Goal: Check status: Check status

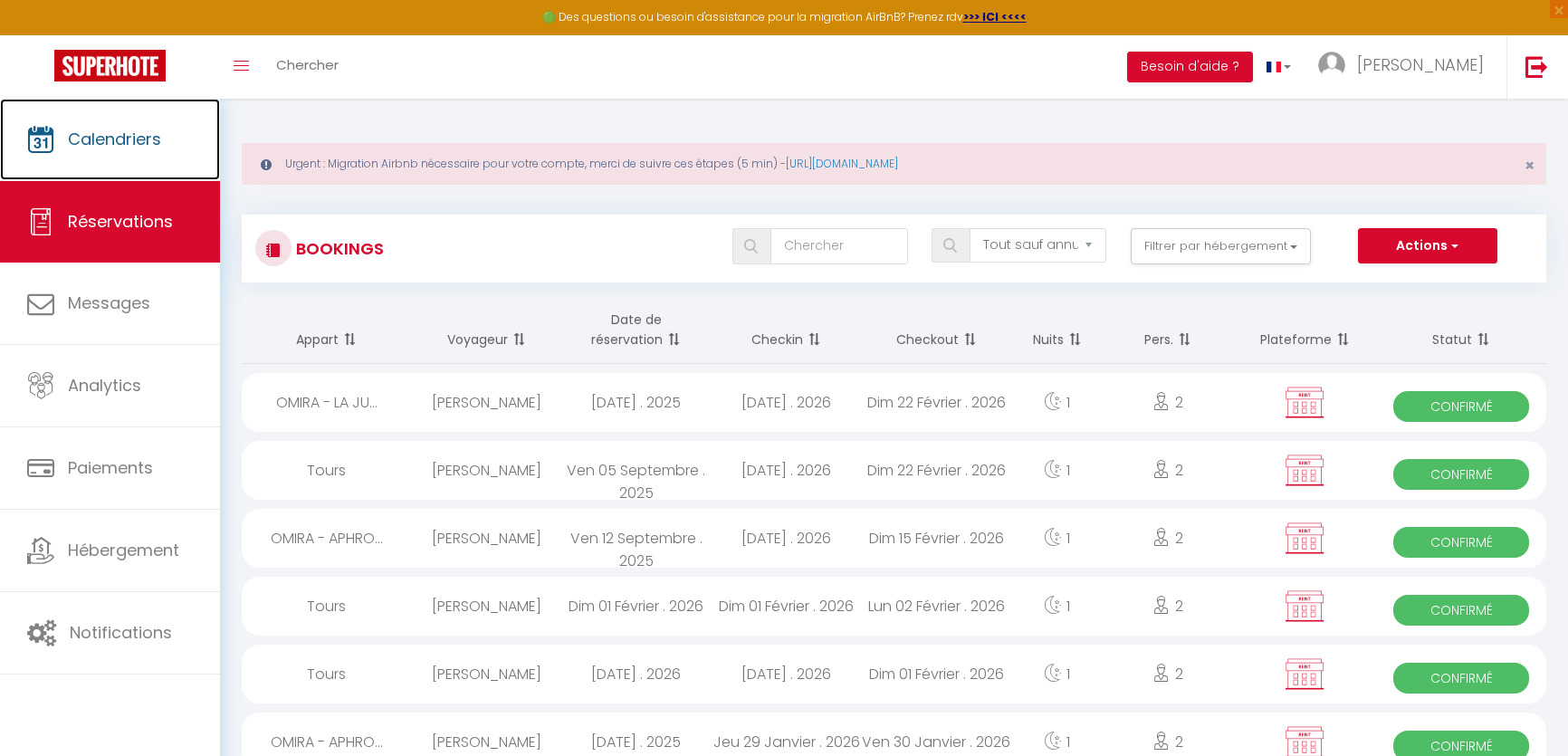
click at [141, 148] on span "Calendriers" at bounding box center [114, 139] width 93 height 23
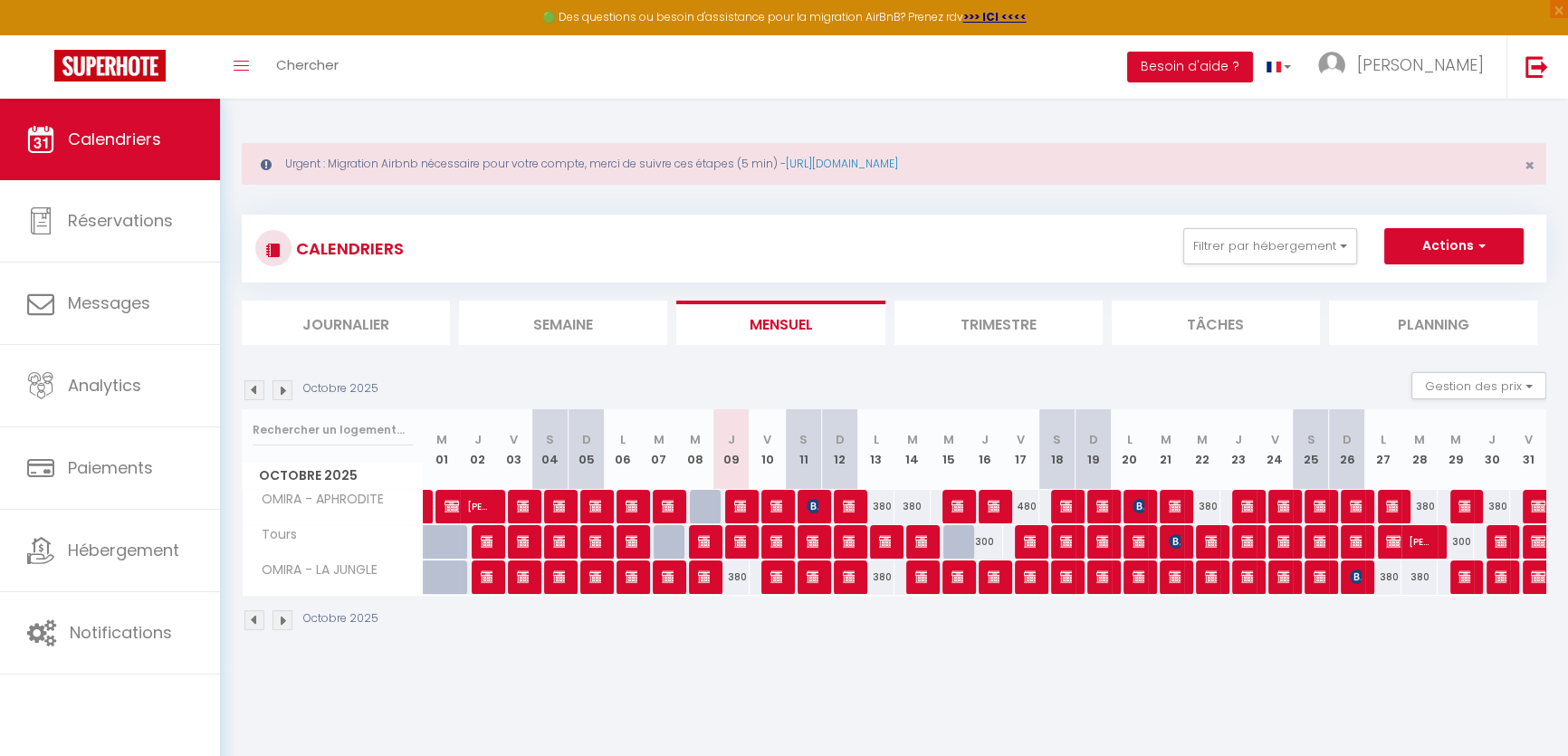
click at [746, 501] on div at bounding box center [744, 507] width 37 height 35
click at [738, 501] on img at bounding box center [742, 506] width 15 height 15
select select "OK"
select select "KO"
select select "0"
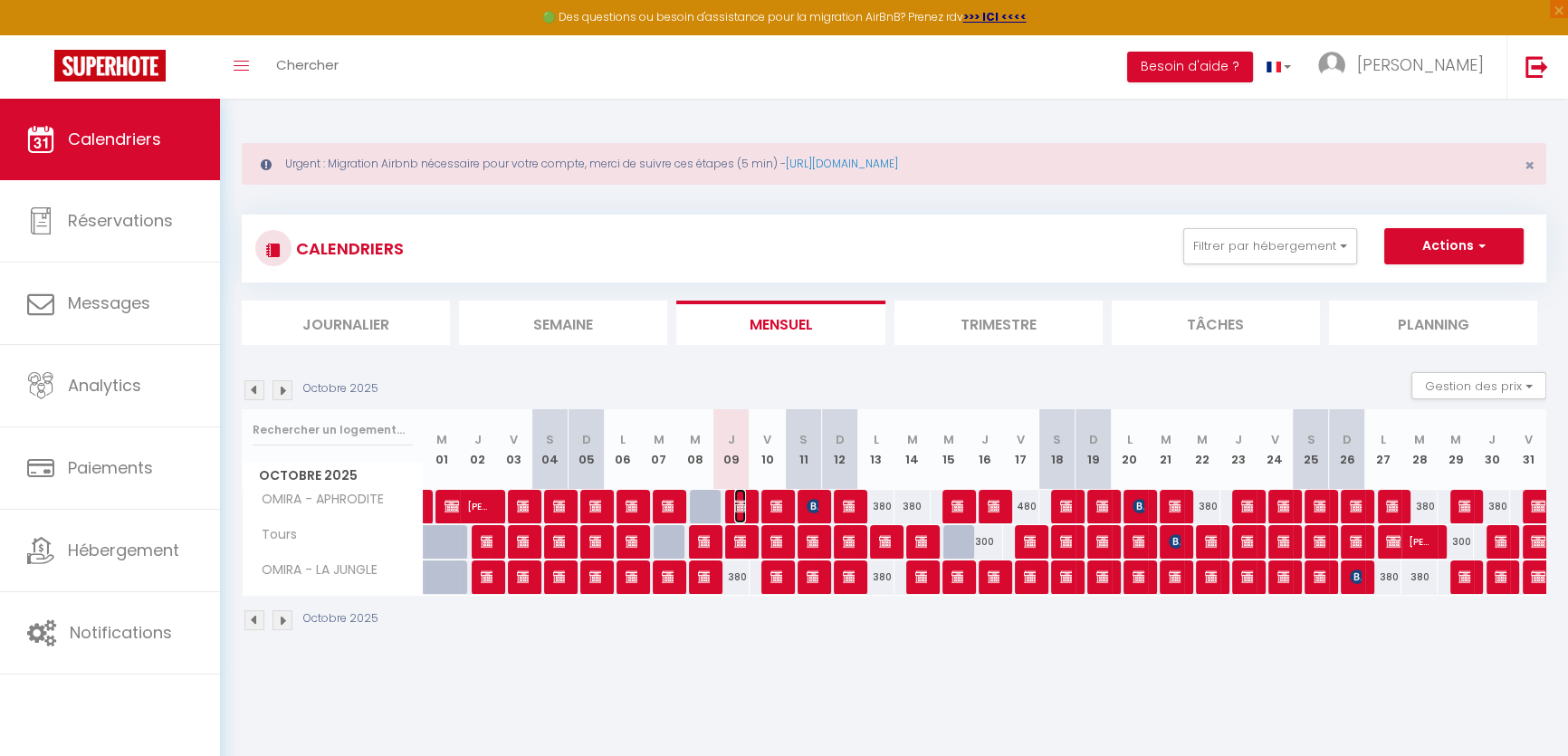
select select "0"
select select "1"
select select
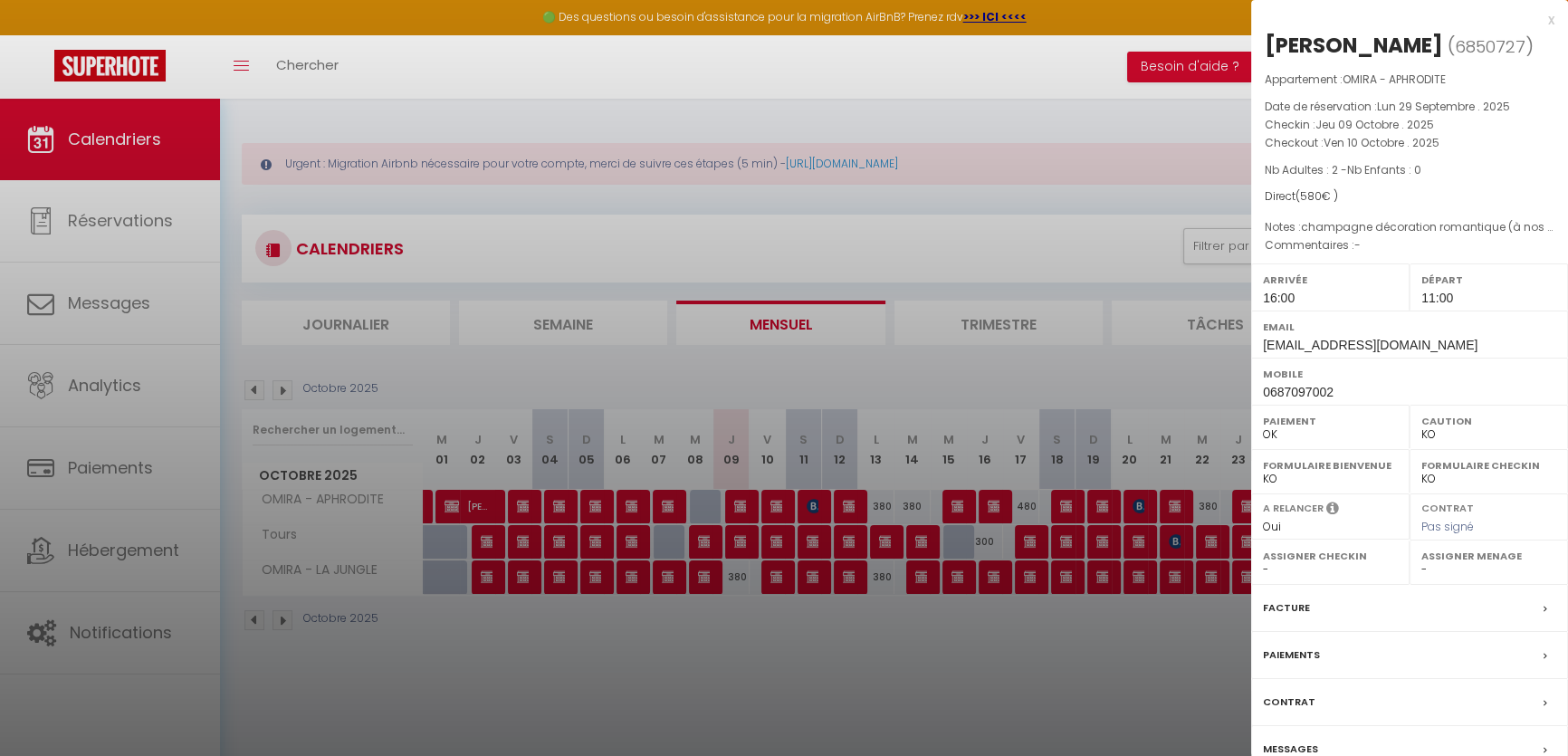
drag, startPoint x: 1454, startPoint y: 335, endPoint x: 1455, endPoint y: 321, distance: 14.0
click at [1455, 321] on div "Email [EMAIL_ADDRESS][DOMAIN_NAME]" at bounding box center [1410, 333] width 317 height 47
copy div "[EMAIL_ADDRESS][DOMAIN_NAME]"
click at [745, 544] on div at bounding box center [784, 378] width 1568 height 756
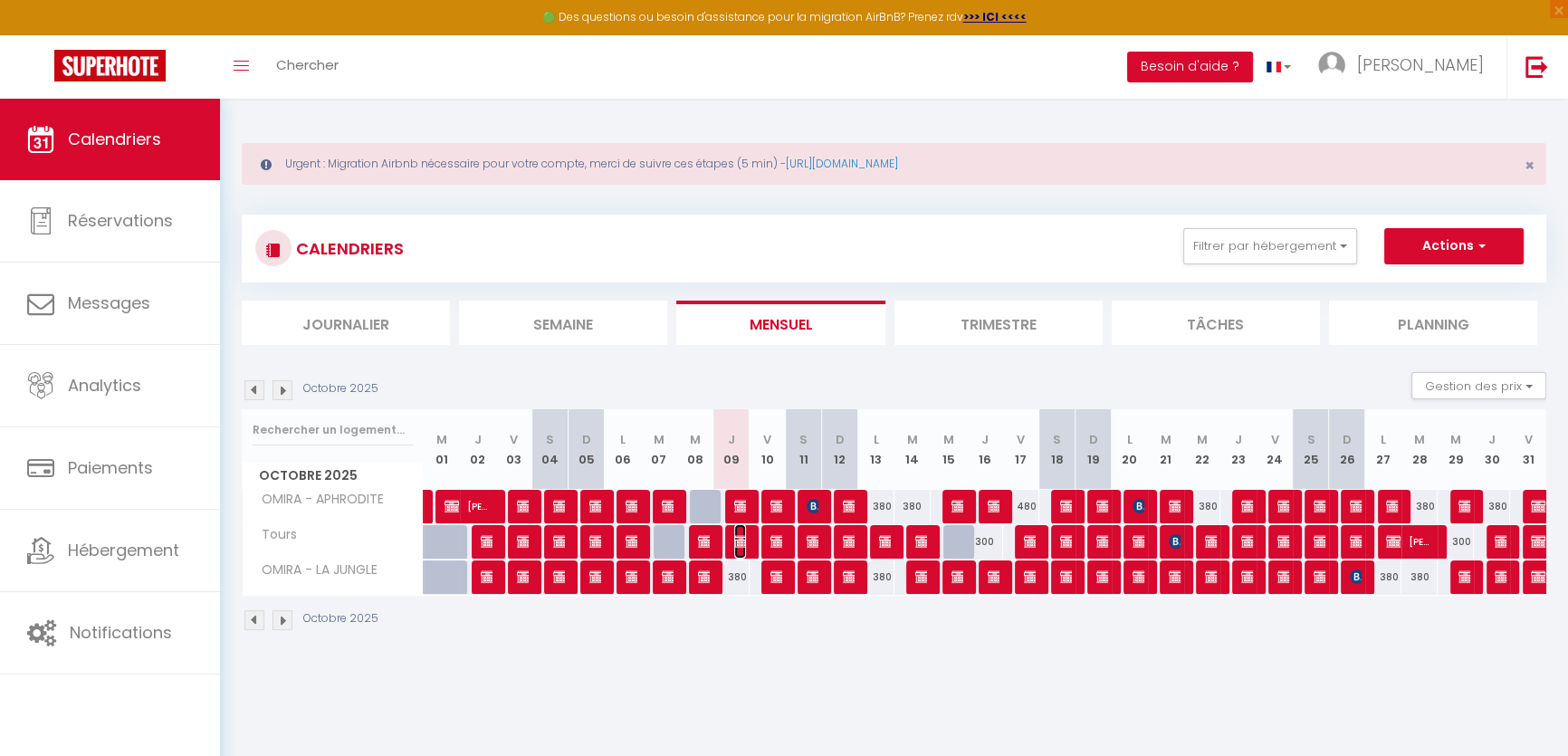
click at [740, 540] on img at bounding box center [742, 542] width 15 height 15
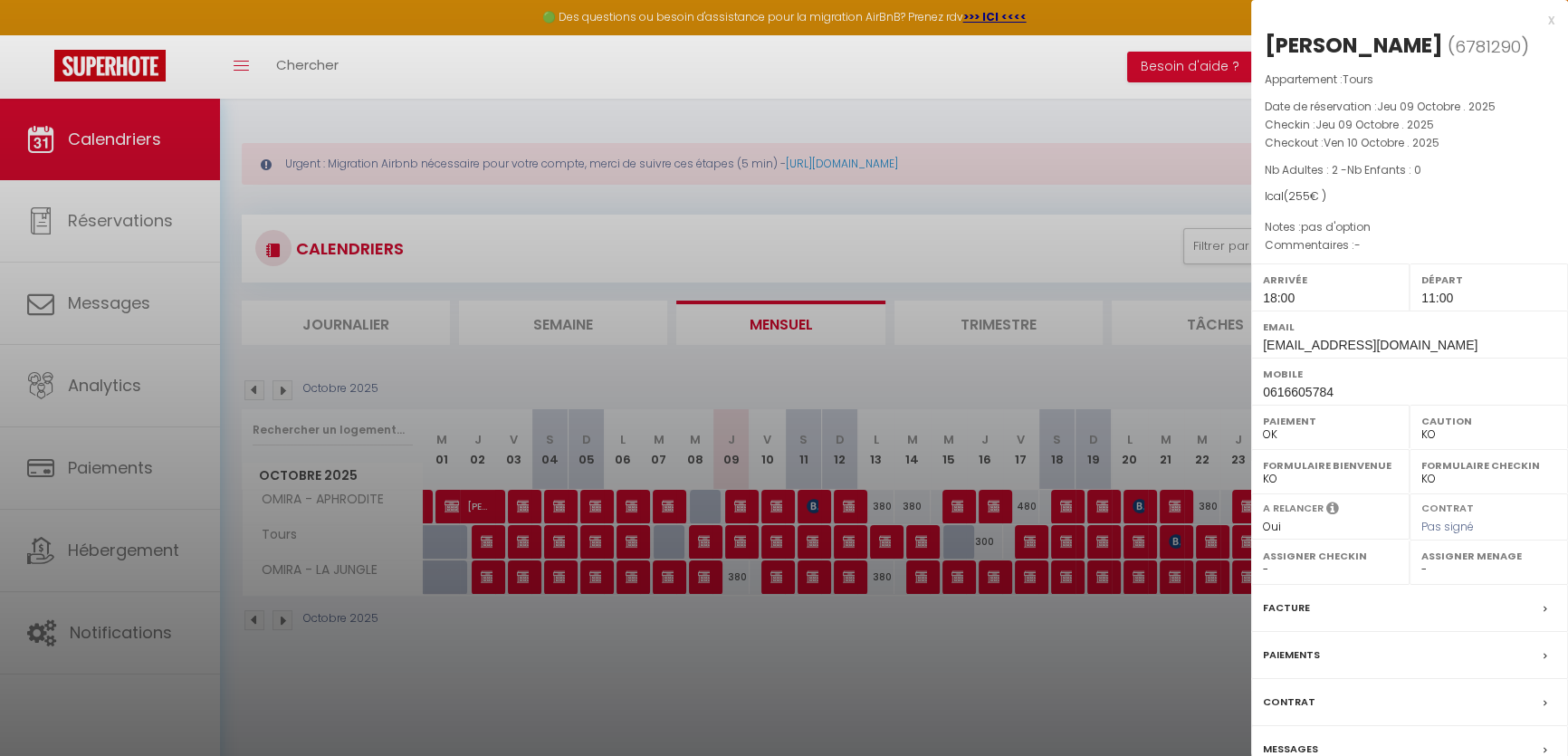
click at [1396, 300] on div "Arrivée 18:00" at bounding box center [1330, 286] width 158 height 47
drag, startPoint x: 1404, startPoint y: 326, endPoint x: 1409, endPoint y: 349, distance: 23.5
click at [1409, 349] on div "Email [EMAIL_ADDRESS][DOMAIN_NAME]" at bounding box center [1410, 333] width 317 height 47
copy div "[EMAIL_ADDRESS][DOMAIN_NAME]"
